Goal: Find specific page/section: Find specific page/section

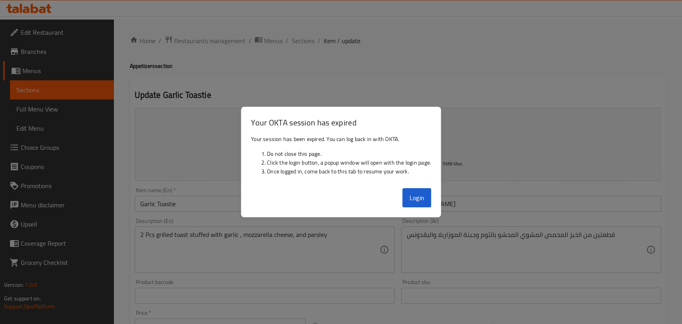
click at [179, 31] on div at bounding box center [341, 162] width 682 height 324
click at [205, 63] on div at bounding box center [341, 162] width 682 height 324
click at [414, 201] on button "Login" at bounding box center [417, 197] width 29 height 19
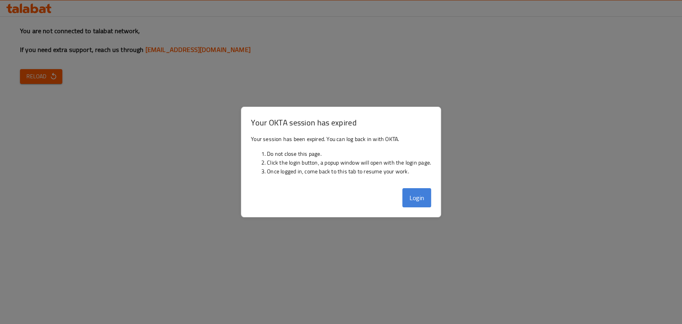
click at [408, 198] on button "Login" at bounding box center [417, 197] width 29 height 19
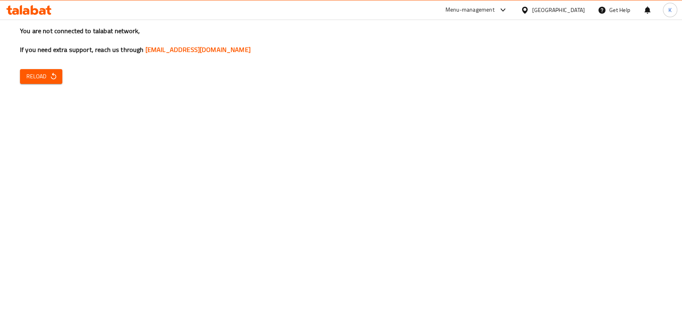
click at [57, 73] on icon "button" at bounding box center [54, 76] width 8 height 8
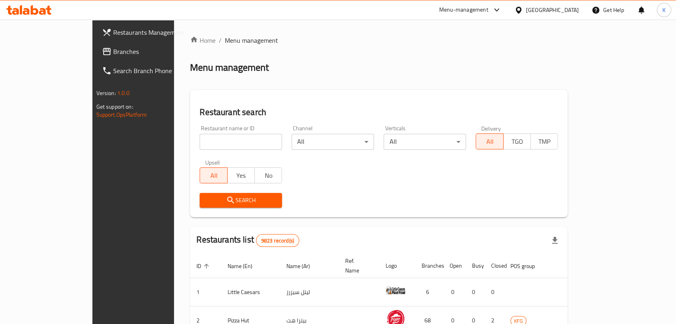
click at [199, 142] on input "search" at bounding box center [240, 142] width 82 height 16
type input "p"
click at [488, 12] on div "Menu-management" at bounding box center [463, 10] width 49 height 10
click at [470, 90] on div "Restaurant-Management" at bounding box center [455, 88] width 63 height 9
